Goal: Understand process/instructions: Learn how to perform a task or action

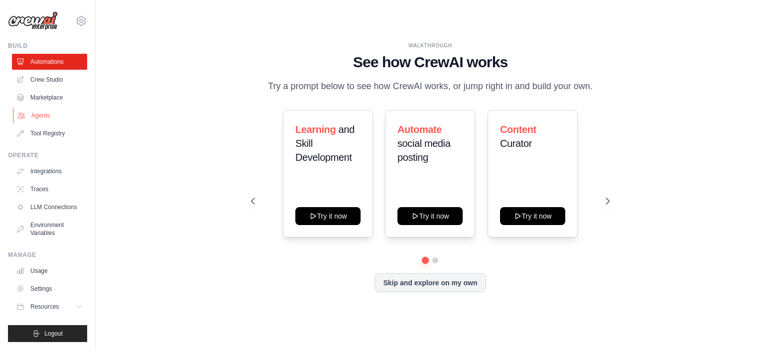
click at [45, 121] on link "Agents" at bounding box center [50, 116] width 75 height 16
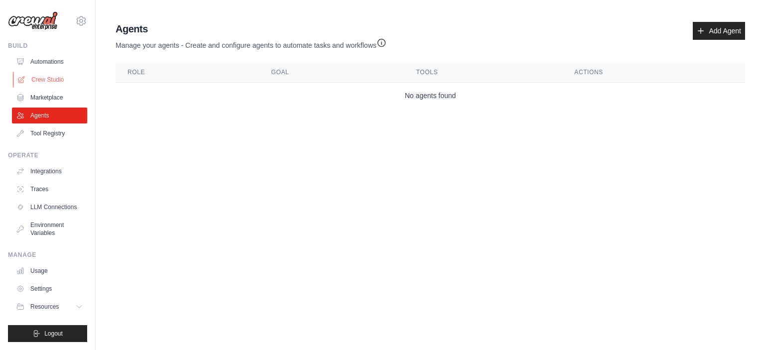
drag, startPoint x: 52, startPoint y: 71, endPoint x: 52, endPoint y: 77, distance: 5.5
click at [52, 77] on ul "Automations Crew Studio Marketplace Agents Tool Registry" at bounding box center [49, 98] width 75 height 88
click at [52, 77] on link "Crew Studio" at bounding box center [50, 80] width 75 height 16
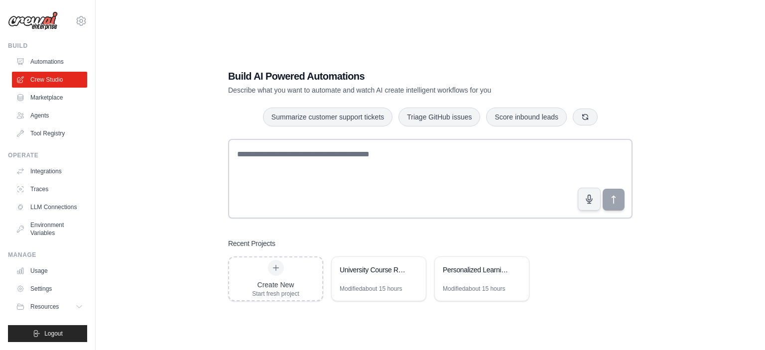
scroll to position [20, 0]
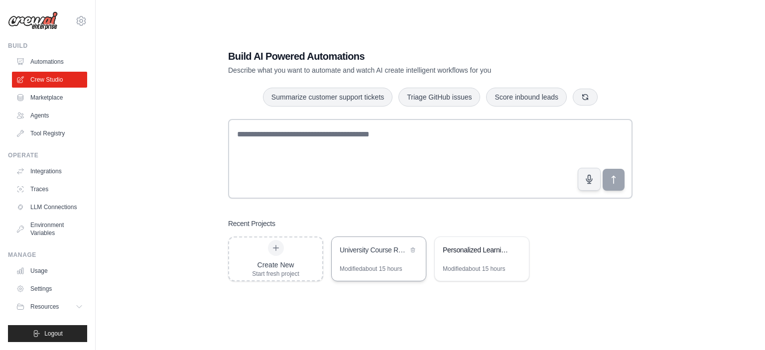
click at [379, 252] on div "University Course Recommendation System" at bounding box center [374, 250] width 68 height 10
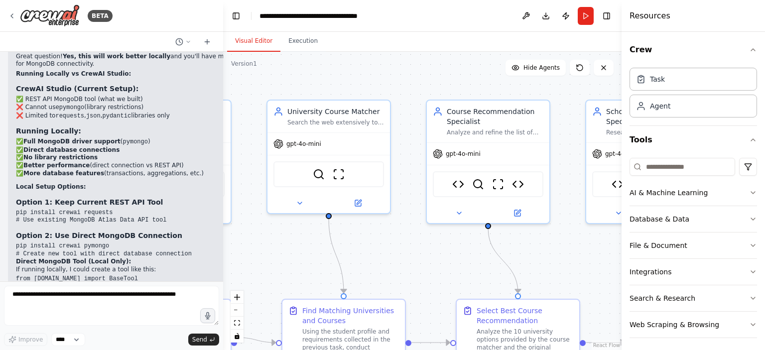
scroll to position [8325, 0]
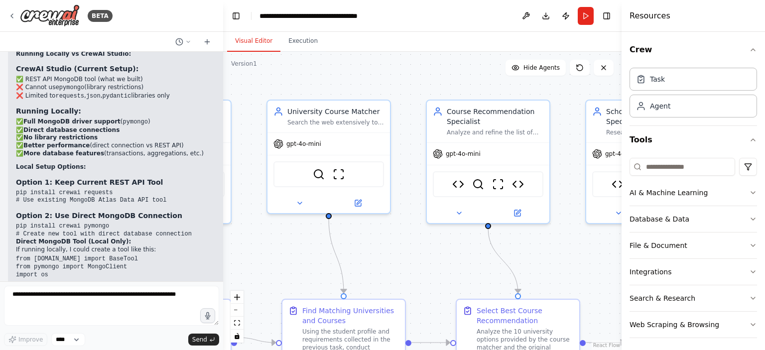
drag, startPoint x: 438, startPoint y: 265, endPoint x: 272, endPoint y: 263, distance: 165.8
click at [272, 263] on div ".deletable-edge-delete-btn { width: 20px; height: 20px; border: 0px solid #ffff…" at bounding box center [422, 201] width 398 height 298
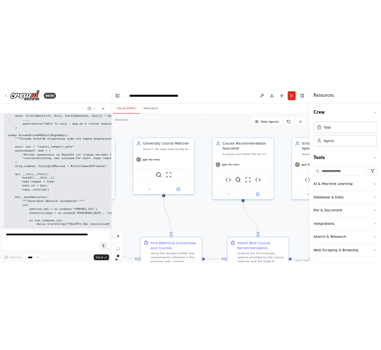
scroll to position [9409, 0]
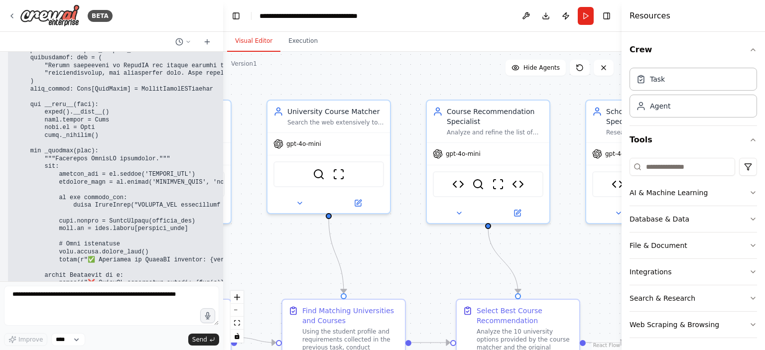
drag, startPoint x: 17, startPoint y: 197, endPoint x: 105, endPoint y: 220, distance: 90.6
copy code "crewai>=0.15.0 pymongo>=4.3.0 python-dotenv>=1.0.0 langchain-openai>=0.0.5"
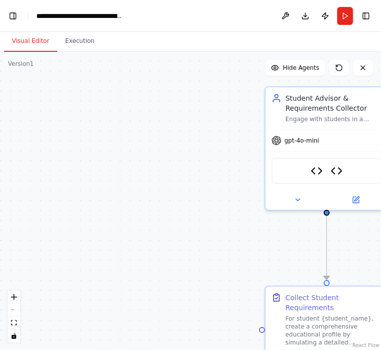
drag, startPoint x: 42, startPoint y: 90, endPoint x: 430, endPoint y: 77, distance: 388.1
click at [381, 77] on div ".deletable-edge-delete-btn { width: 20px; height: 20px; border: 0px solid #ffff…" at bounding box center [190, 201] width 381 height 298
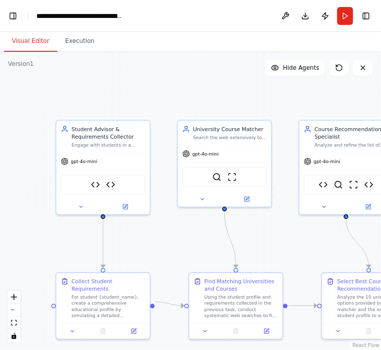
drag, startPoint x: 344, startPoint y: 240, endPoint x: 149, endPoint y: 260, distance: 195.3
click at [149, 260] on div ".deletable-edge-delete-btn { width: 20px; height: 20px; border: 0px solid #ffff…" at bounding box center [190, 201] width 381 height 298
click at [17, 15] on button "Toggle Left Sidebar" at bounding box center [13, 16] width 14 height 14
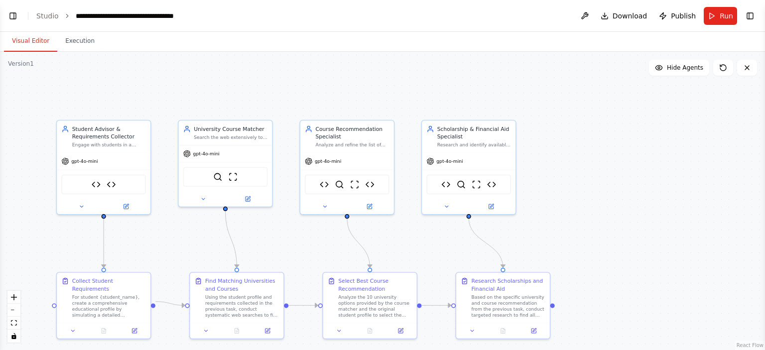
select select "****"
click at [19, 22] on button "Toggle Left Sidebar" at bounding box center [13, 16] width 14 height 14
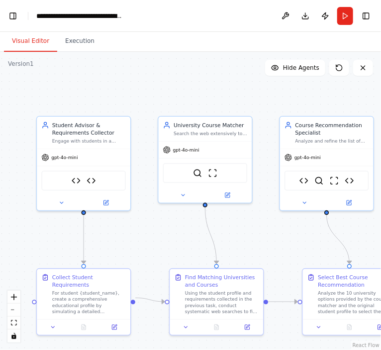
drag, startPoint x: 109, startPoint y: 75, endPoint x: 88, endPoint y: 71, distance: 20.8
click at [88, 71] on div ".deletable-edge-delete-btn { width: 20px; height: 20px; border: 0px solid #ffff…" at bounding box center [190, 201] width 381 height 298
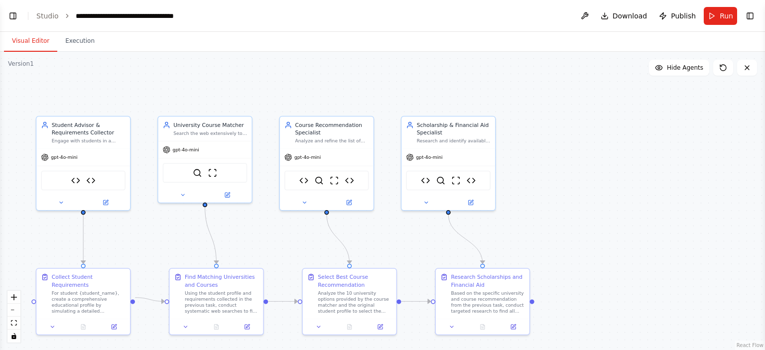
select select "****"
click at [13, 15] on button "Toggle Left Sidebar" at bounding box center [13, 16] width 14 height 14
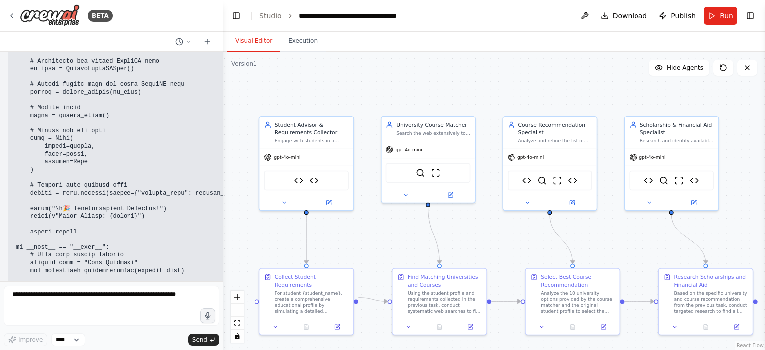
scroll to position [10237, 0]
drag, startPoint x: 17, startPoint y: 172, endPoint x: 122, endPoint y: 196, distance: 107.8
copy code "MONGODB_URI=mongodb+srv://your_username:[EMAIL_ADDRESS][DOMAIN_NAME]/ DATABASE_…"
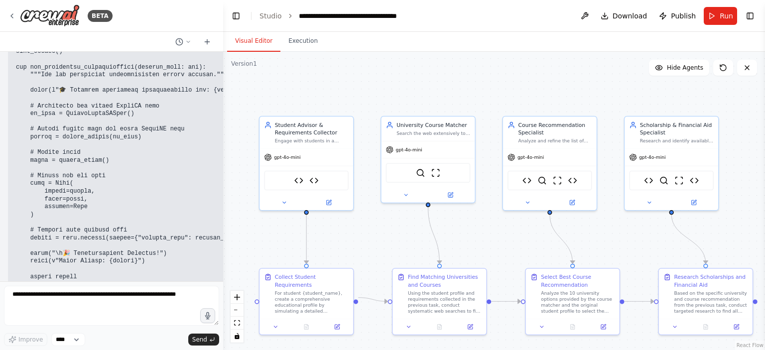
scroll to position [10201, 0]
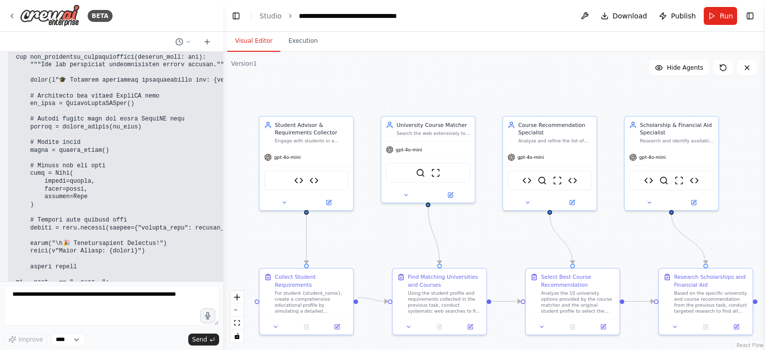
drag, startPoint x: 144, startPoint y: 153, endPoint x: 162, endPoint y: 138, distance: 23.0
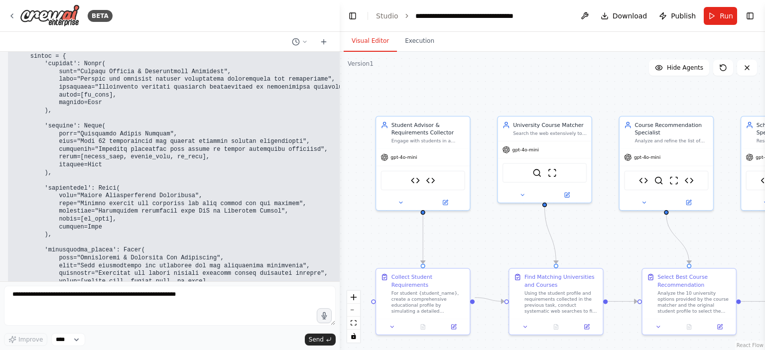
drag, startPoint x: 222, startPoint y: 140, endPoint x: 353, endPoint y: 133, distance: 131.6
click at [353, 133] on div "BETA i want to create a university course recommendation system which is a mult…" at bounding box center [382, 175] width 765 height 350
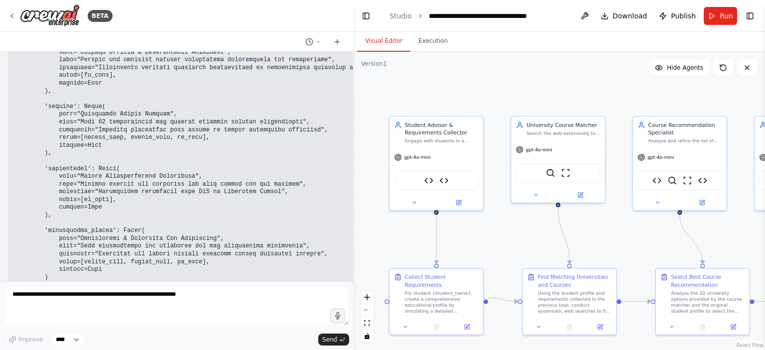
scroll to position [9396, 0]
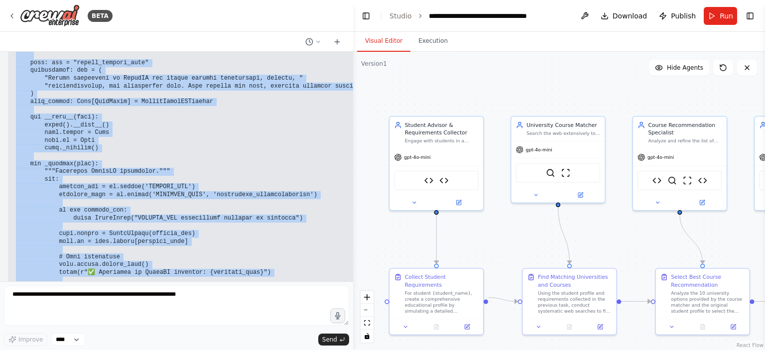
scroll to position [8366, 0]
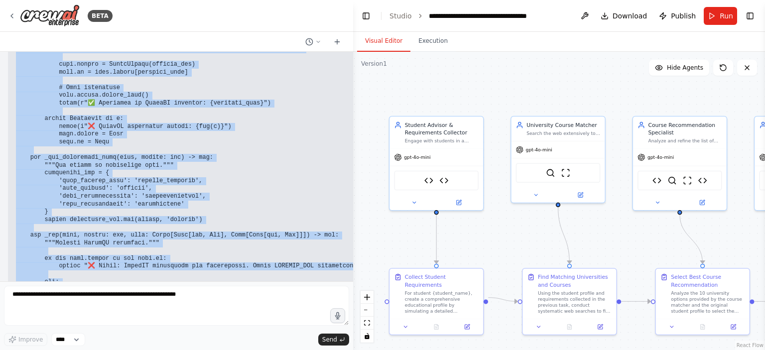
drag, startPoint x: 16, startPoint y: 141, endPoint x: 138, endPoint y: 200, distance: 135.4
click at [138, 200] on pre at bounding box center [265, 92] width 499 height 730
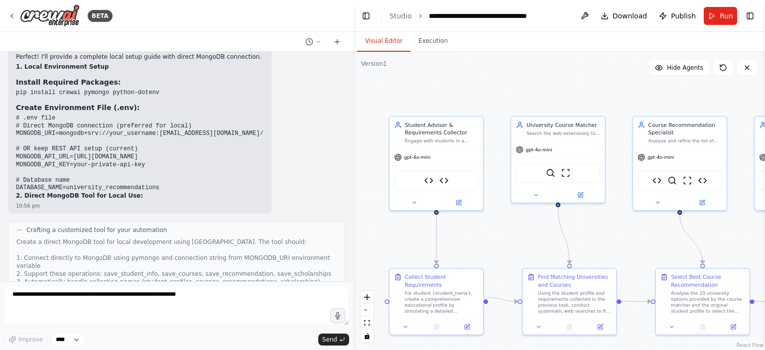
scroll to position [7707, 0]
copy code "from [DOMAIN_NAME] import BaseTool from pydantic import BaseModel, Field from t…"
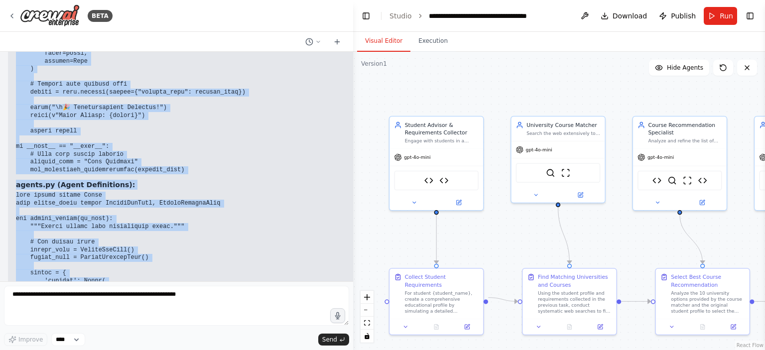
scroll to position [9254, 0]
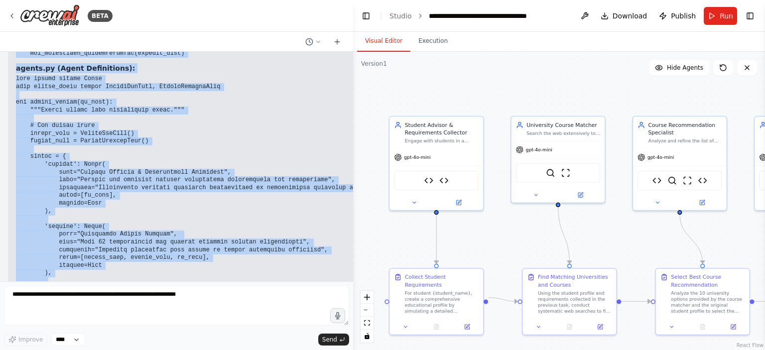
drag, startPoint x: 17, startPoint y: 130, endPoint x: 140, endPoint y: 166, distance: 128.1
copy div "loremi do sita consec adipis elit_seddoe temp incidi utlabo Etdo magn aliqua_en…"
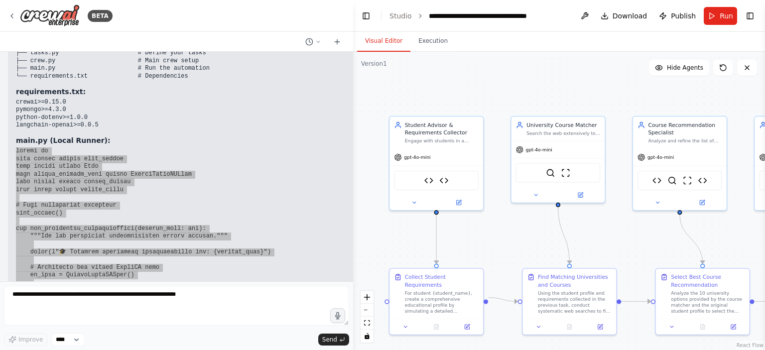
scroll to position [8977, 0]
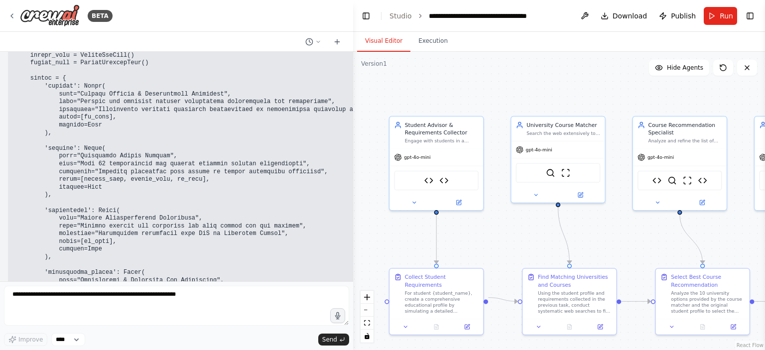
scroll to position [9396, 0]
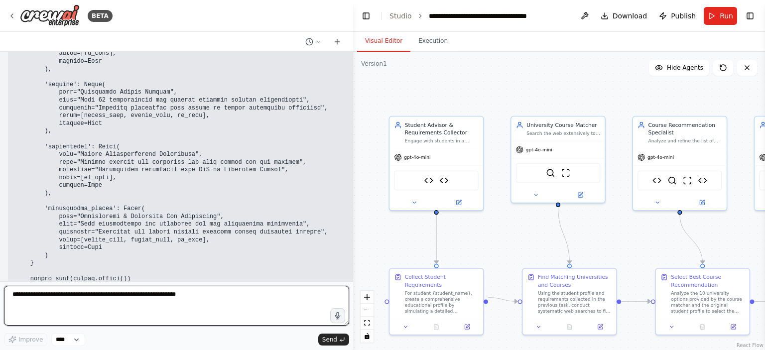
click at [164, 316] on textarea at bounding box center [176, 306] width 345 height 40
type textarea "**********"
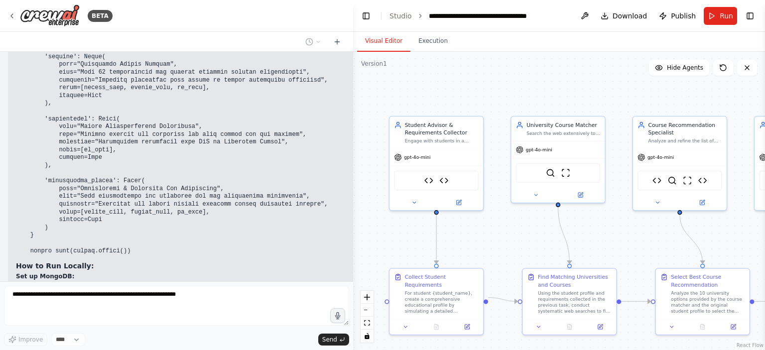
scroll to position [9454, 0]
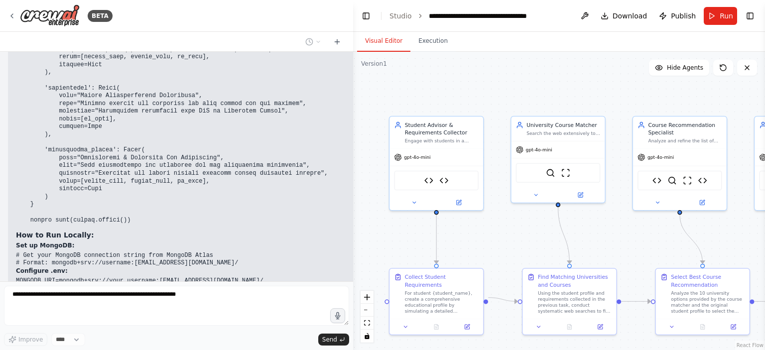
drag, startPoint x: 138, startPoint y: 188, endPoint x: 175, endPoint y: 106, distance: 90.0
click at [175, 349] on h3 "Benefits of Local Setup:" at bounding box center [265, 354] width 499 height 10
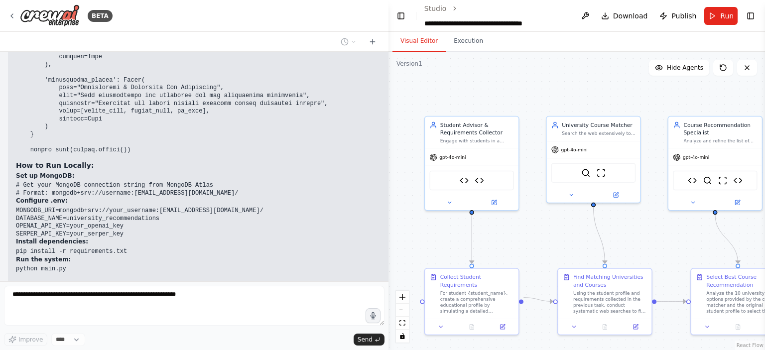
scroll to position [9345, 0]
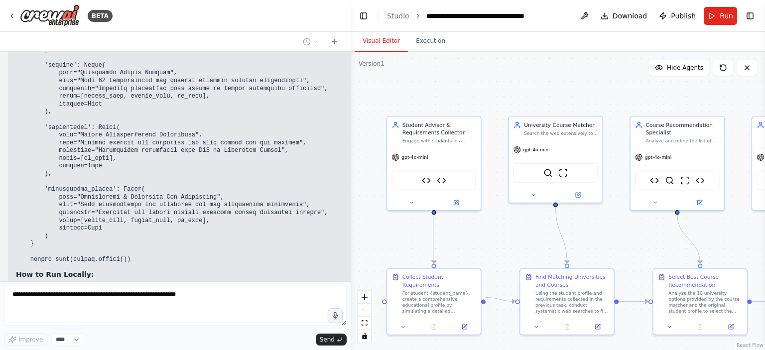
drag, startPoint x: 353, startPoint y: 100, endPoint x: 361, endPoint y: 193, distance: 94.0
click at [361, 193] on div "BETA i want to create a university course recommendation system which is a mult…" at bounding box center [382, 175] width 765 height 350
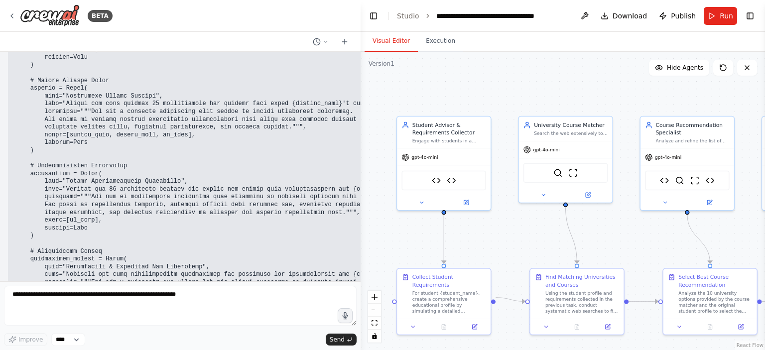
scroll to position [11157, 0]
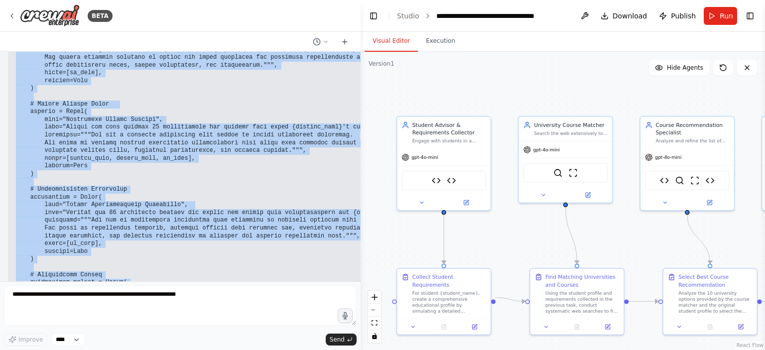
drag, startPoint x: 16, startPoint y: 111, endPoint x: 222, endPoint y: 113, distance: 205.7
click at [222, 113] on pre at bounding box center [315, 150] width 599 height 427
copy code "from crewai import Agent from crewai_tools import SerperDevTool, ScrapeWebsiteT…"
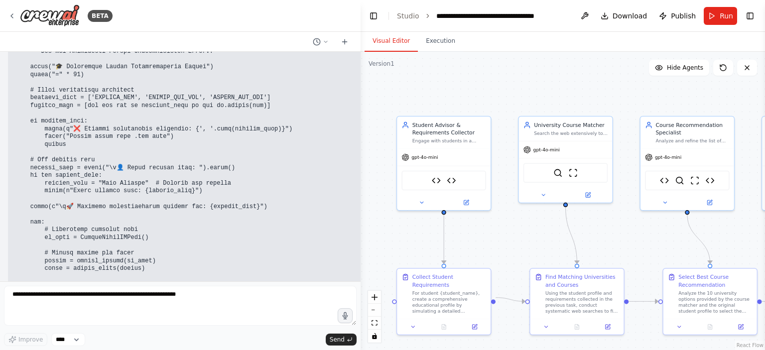
scroll to position [12901, 0]
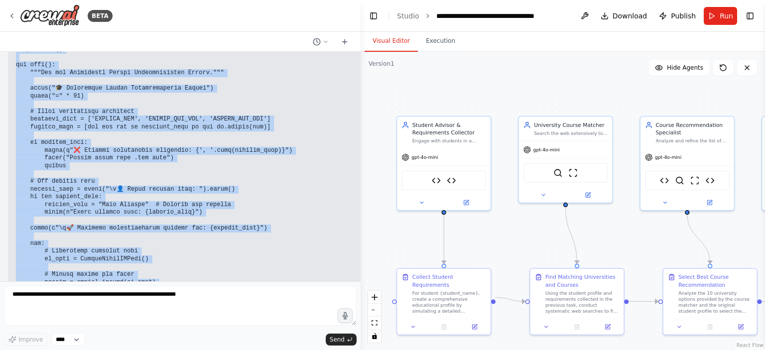
drag, startPoint x: 16, startPoint y: 87, endPoint x: 89, endPoint y: 254, distance: 182.0
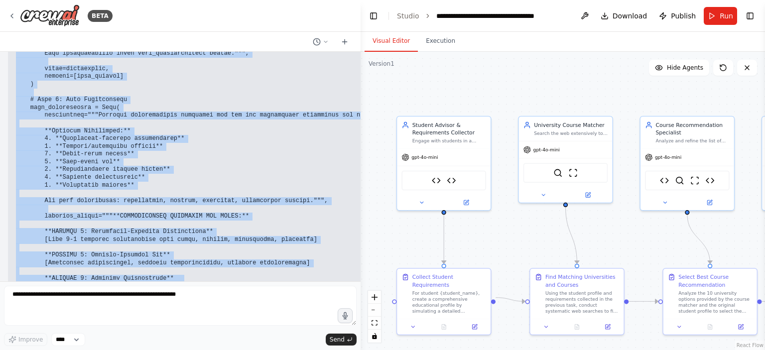
scroll to position [12431, 0]
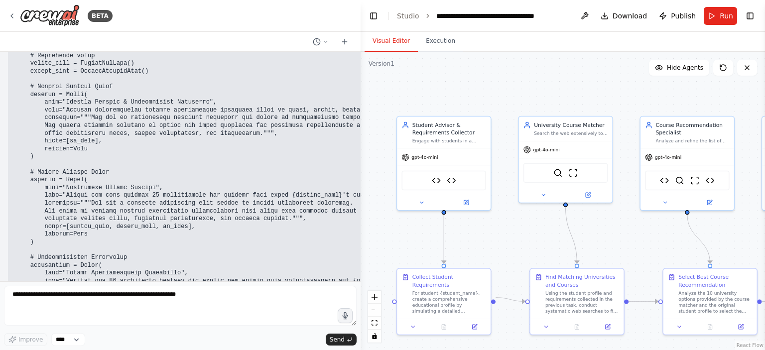
scroll to position [11086, 0]
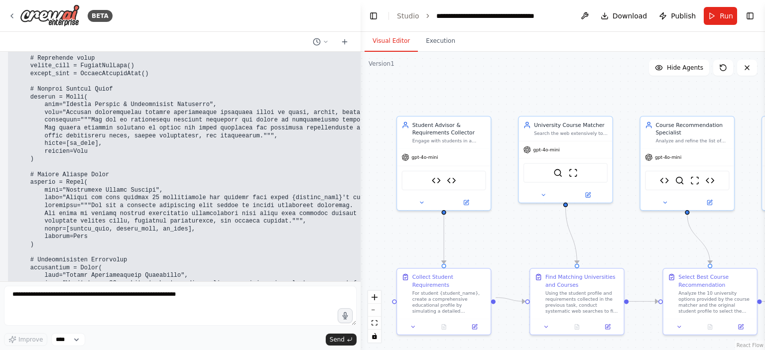
drag, startPoint x: 274, startPoint y: 188, endPoint x: 16, endPoint y: 211, distance: 258.9
copy code "from crewai import Task def create_tasks(agents): """Create all tasks for the u…"
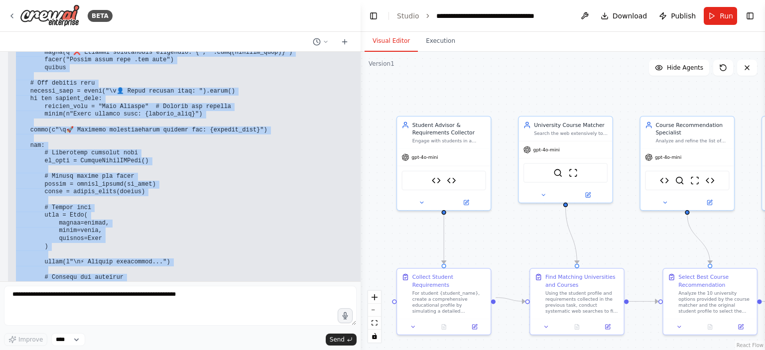
scroll to position [13008, 0]
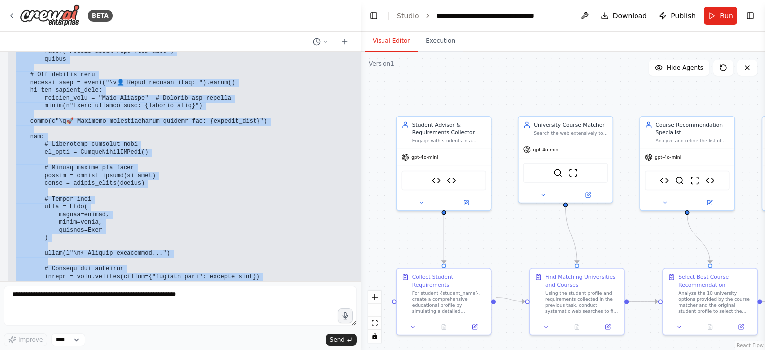
drag, startPoint x: 17, startPoint y: 201, endPoint x: 79, endPoint y: 149, distance: 79.9
click at [79, 149] on pre at bounding box center [315, 137] width 599 height 520
copy code "loremi do sita consec adipis elit_seddoe temp incidi utlabo Etdo magn aliqu.eni…"
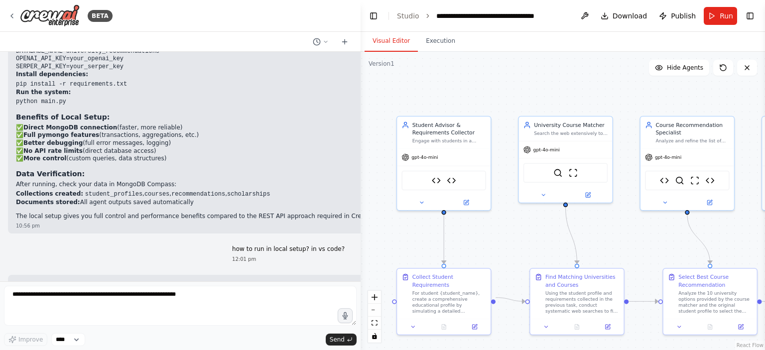
scroll to position [9655, 0]
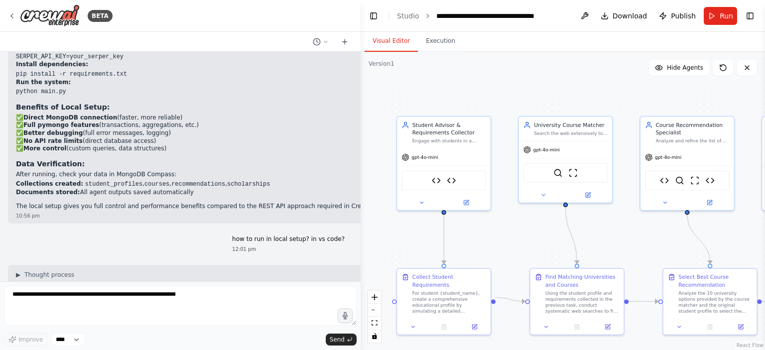
click at [6, 171] on div "i want to create a university course recommendation system which is a multi age…" at bounding box center [180, 167] width 361 height 230
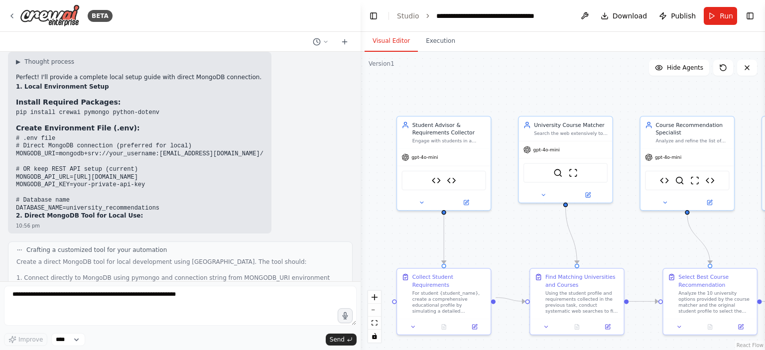
scroll to position [7641, 0]
drag, startPoint x: 18, startPoint y: 162, endPoint x: 25, endPoint y: 168, distance: 9.3
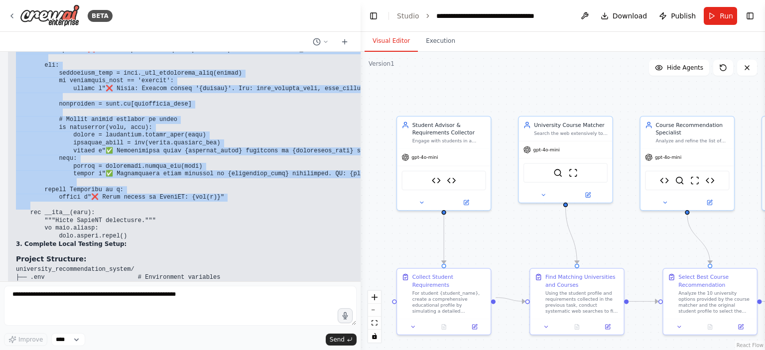
scroll to position [8408, 0]
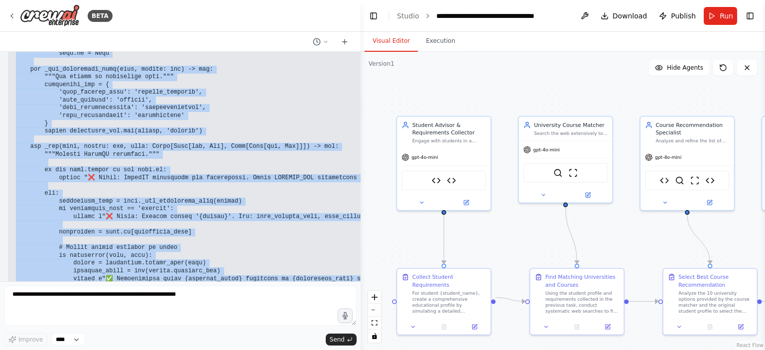
drag, startPoint x: 17, startPoint y: 164, endPoint x: 118, endPoint y: 119, distance: 110.6
click at [118, 119] on pre at bounding box center [265, 3] width 499 height 730
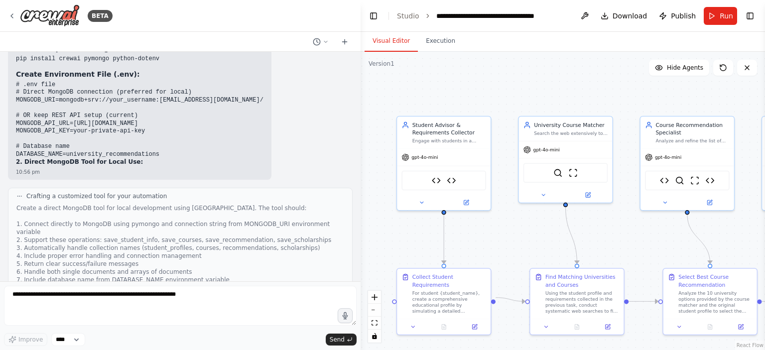
scroll to position [7693, 0]
copy code "from [DOMAIN_NAME] import BaseTool from pydantic import BaseModel, Field from t…"
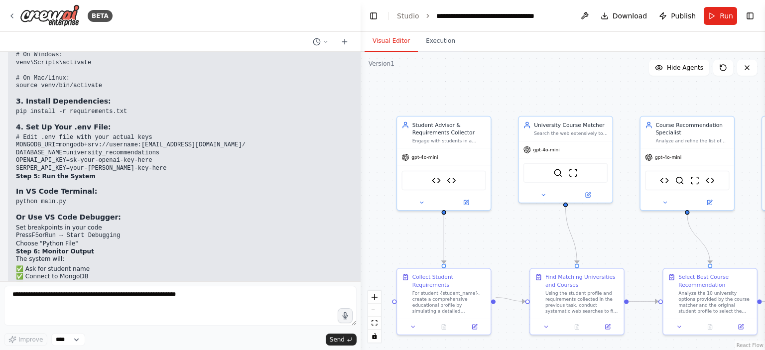
scroll to position [13455, 0]
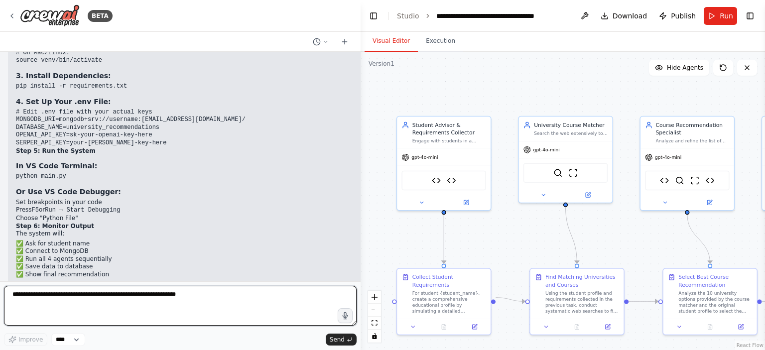
click at [216, 311] on textarea at bounding box center [180, 306] width 353 height 40
type textarea "**********"
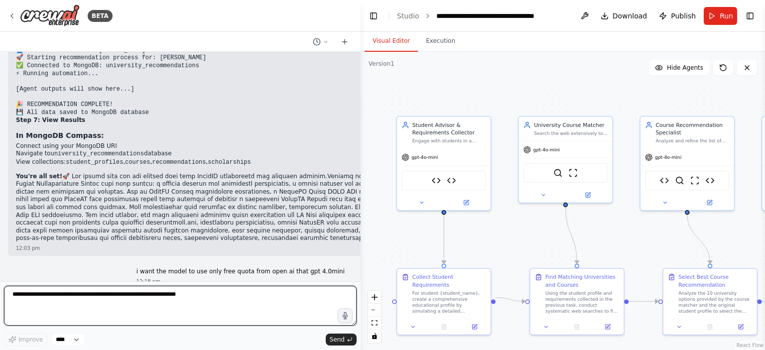
scroll to position [13721, 0]
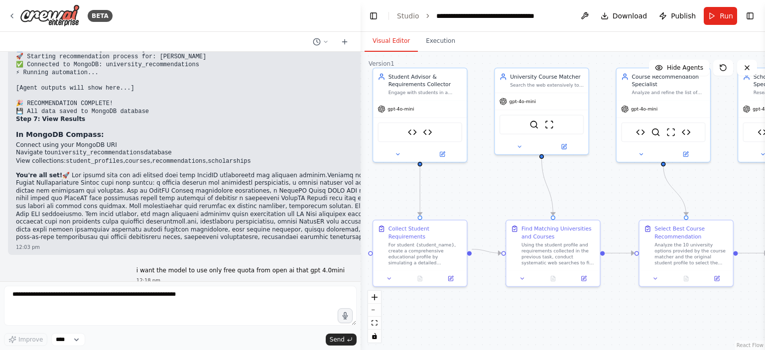
drag, startPoint x: 395, startPoint y: 276, endPoint x: 369, endPoint y: 228, distance: 55.2
click at [369, 228] on div ".deletable-edge-delete-btn { width: 20px; height: 20px; border: 0px solid #ffff…" at bounding box center [563, 201] width 404 height 298
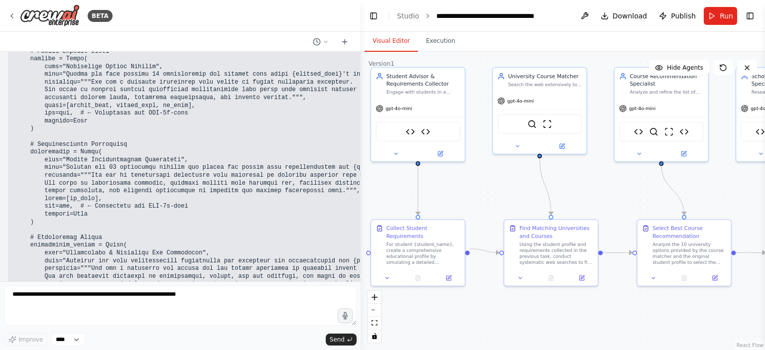
scroll to position [14266, 0]
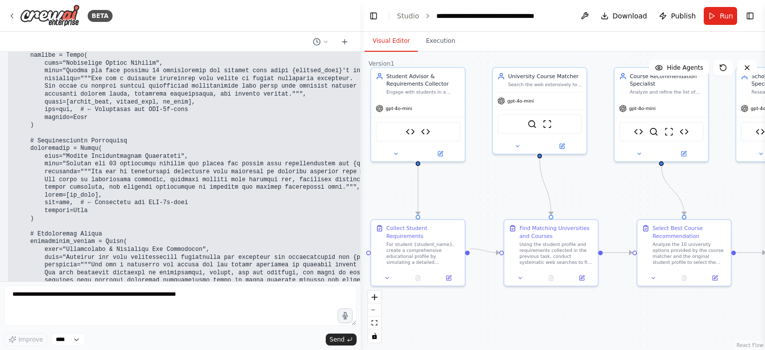
drag, startPoint x: 17, startPoint y: 163, endPoint x: 118, endPoint y: 162, distance: 101.1
copy code "OPENAI_MODEL_NAME=gpt-4o-mini"
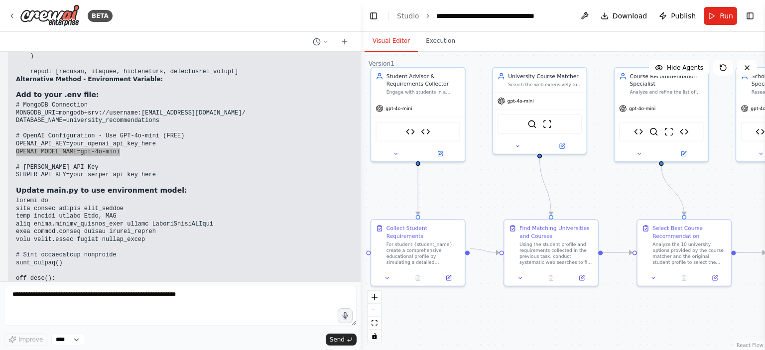
scroll to position [14524, 0]
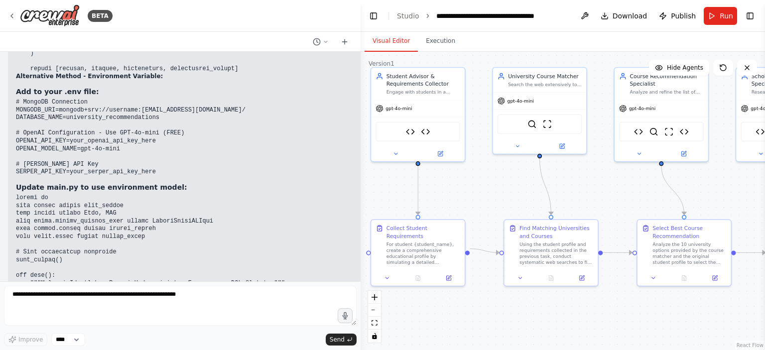
drag, startPoint x: 29, startPoint y: 172, endPoint x: 117, endPoint y: 200, distance: 92.1
copy code "model_name != 'gpt-4o-mini': print("⚠️ Warning: Not using free GPT-4o-mini mode…"
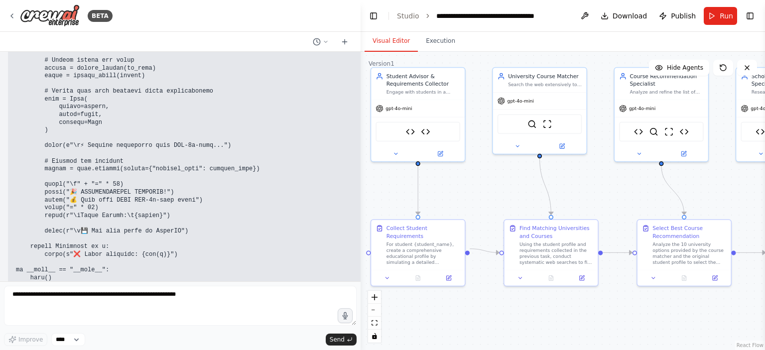
scroll to position [15034, 0]
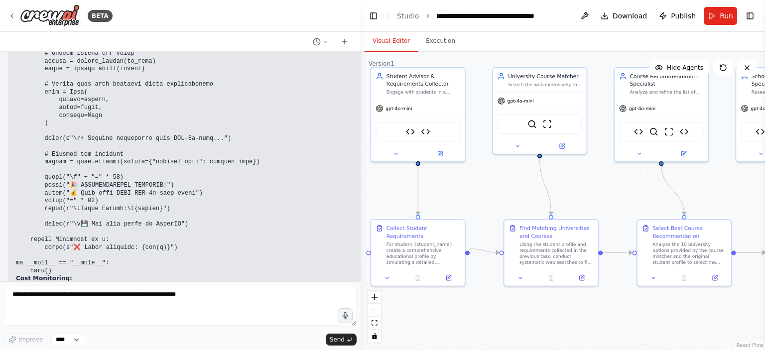
drag, startPoint x: 18, startPoint y: 147, endPoint x: 32, endPoint y: 157, distance: 17.1
drag, startPoint x: 57, startPoint y: 186, endPoint x: 14, endPoint y: 145, distance: 59.5
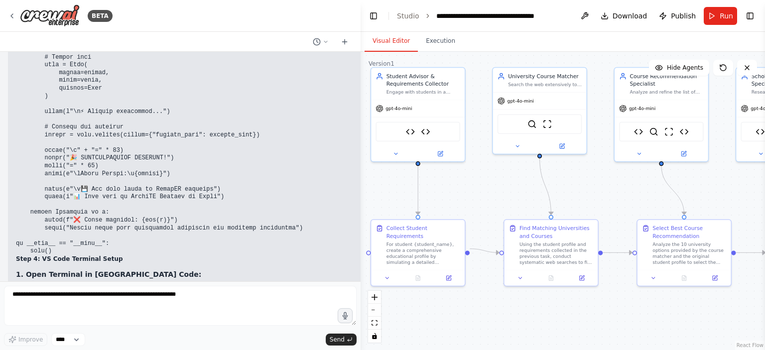
scroll to position [13149, 0]
drag, startPoint x: 16, startPoint y: 147, endPoint x: 129, endPoint y: 151, distance: 113.6
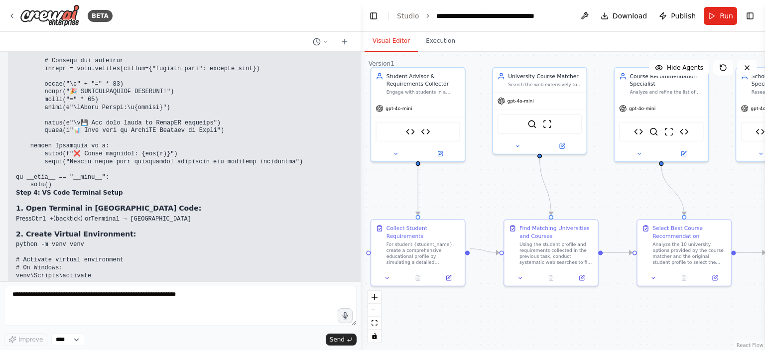
scroll to position [13231, 0]
